Goal: Find specific page/section: Find specific page/section

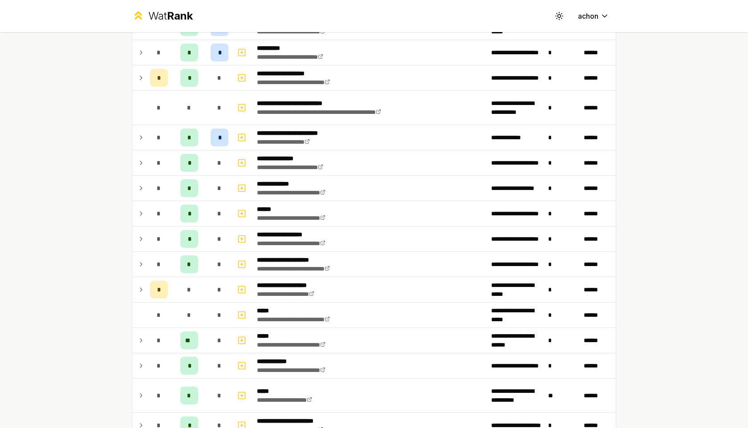
scroll to position [392, 0]
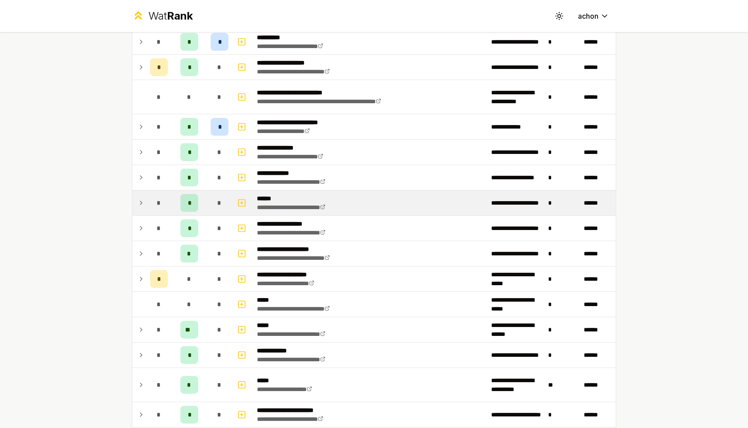
click at [140, 202] on icon at bounding box center [140, 203] width 7 height 11
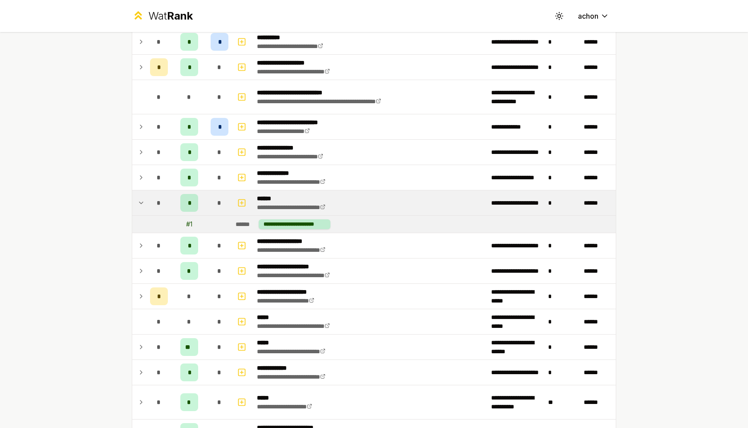
click at [141, 201] on icon at bounding box center [140, 203] width 7 height 11
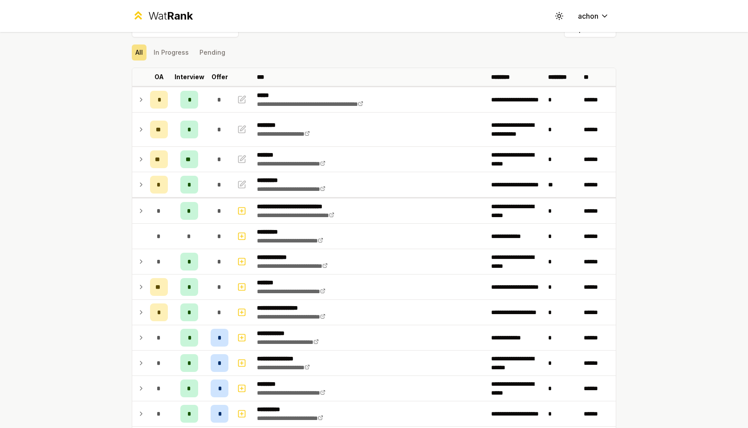
scroll to position [0, 0]
